Goal: Information Seeking & Learning: Learn about a topic

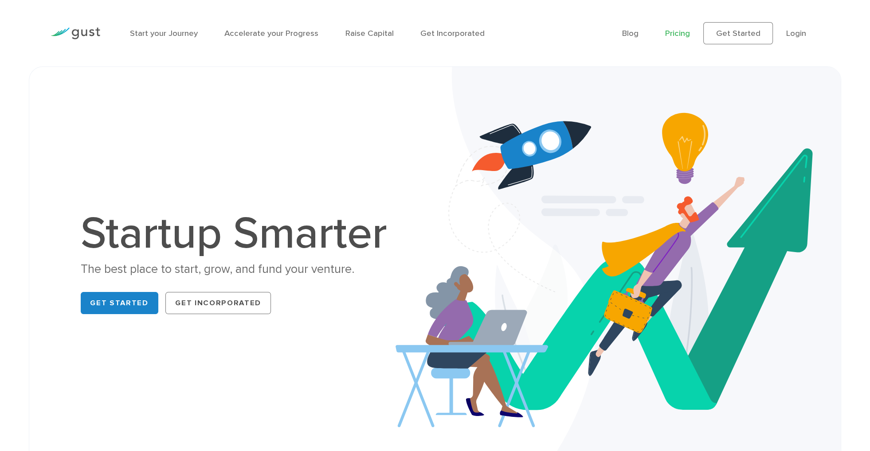
click at [687, 33] on link "Pricing" at bounding box center [677, 33] width 25 height 10
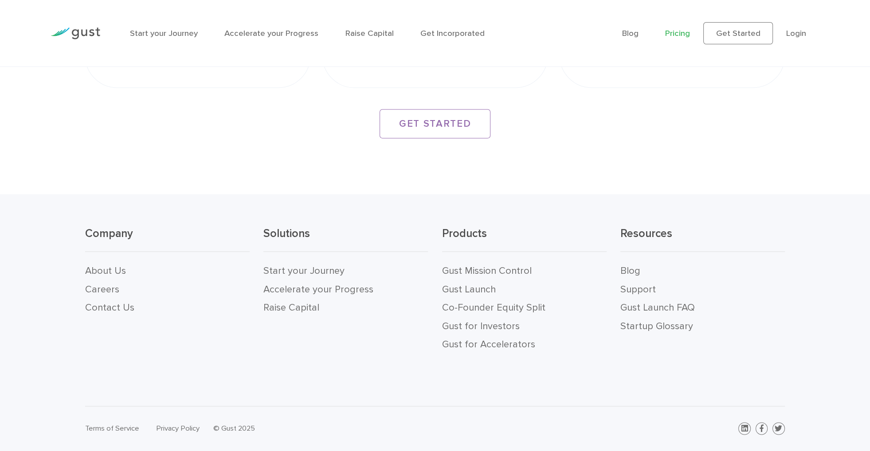
scroll to position [1818, 0]
click at [634, 325] on link "Startup Glossary" at bounding box center [656, 327] width 73 height 12
